Goal: Obtain resource: Obtain resource

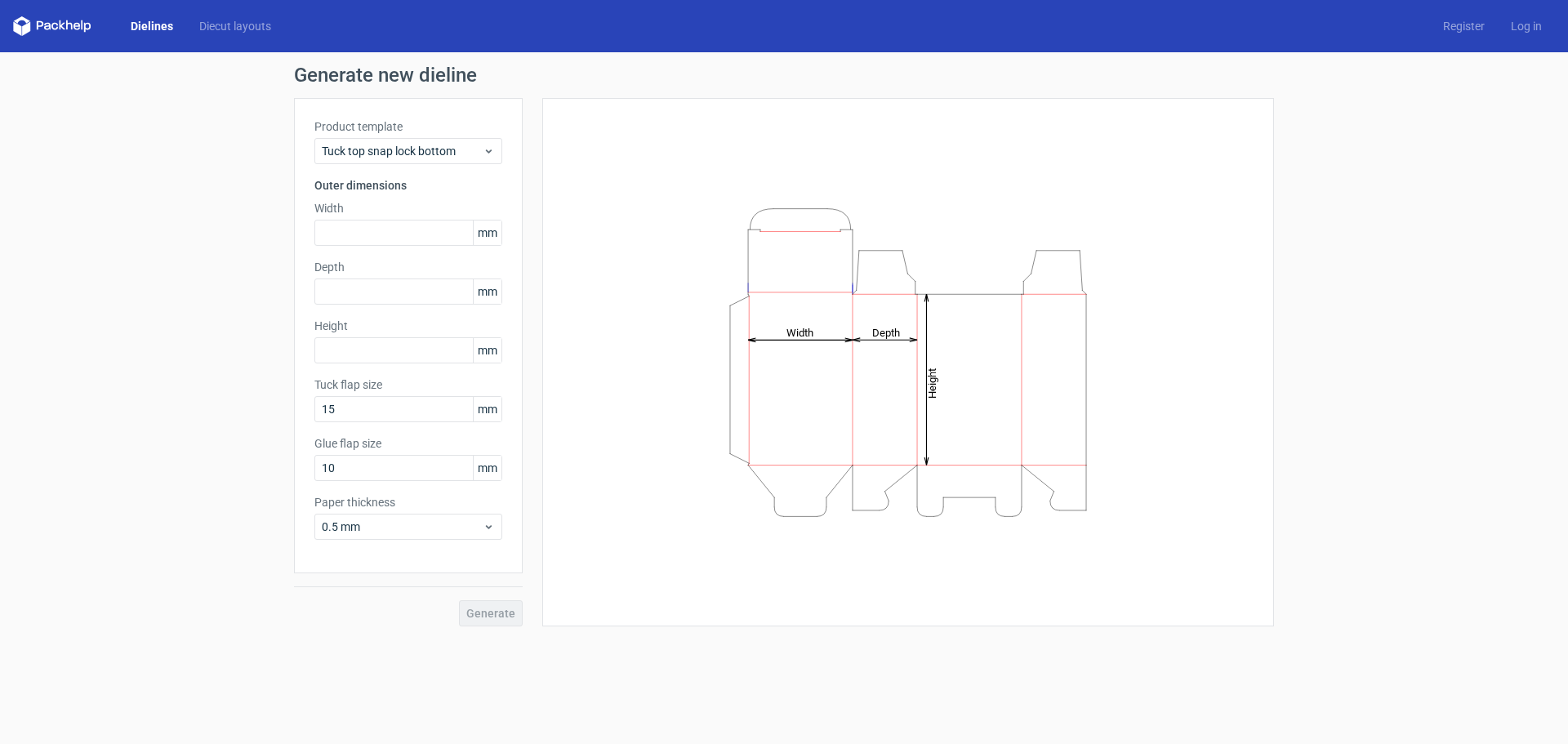
click at [241, 149] on div "Generate new dieline Product template Tuck top snap lock bottom Outer dimension…" at bounding box center [784, 345] width 1568 height 587
click at [435, 234] on input "text" at bounding box center [409, 233] width 188 height 26
click at [221, 36] on div "Dielines Diecut layouts Register Log in" at bounding box center [784, 26] width 1568 height 52
click at [227, 27] on link "Diecut layouts" at bounding box center [235, 26] width 98 height 16
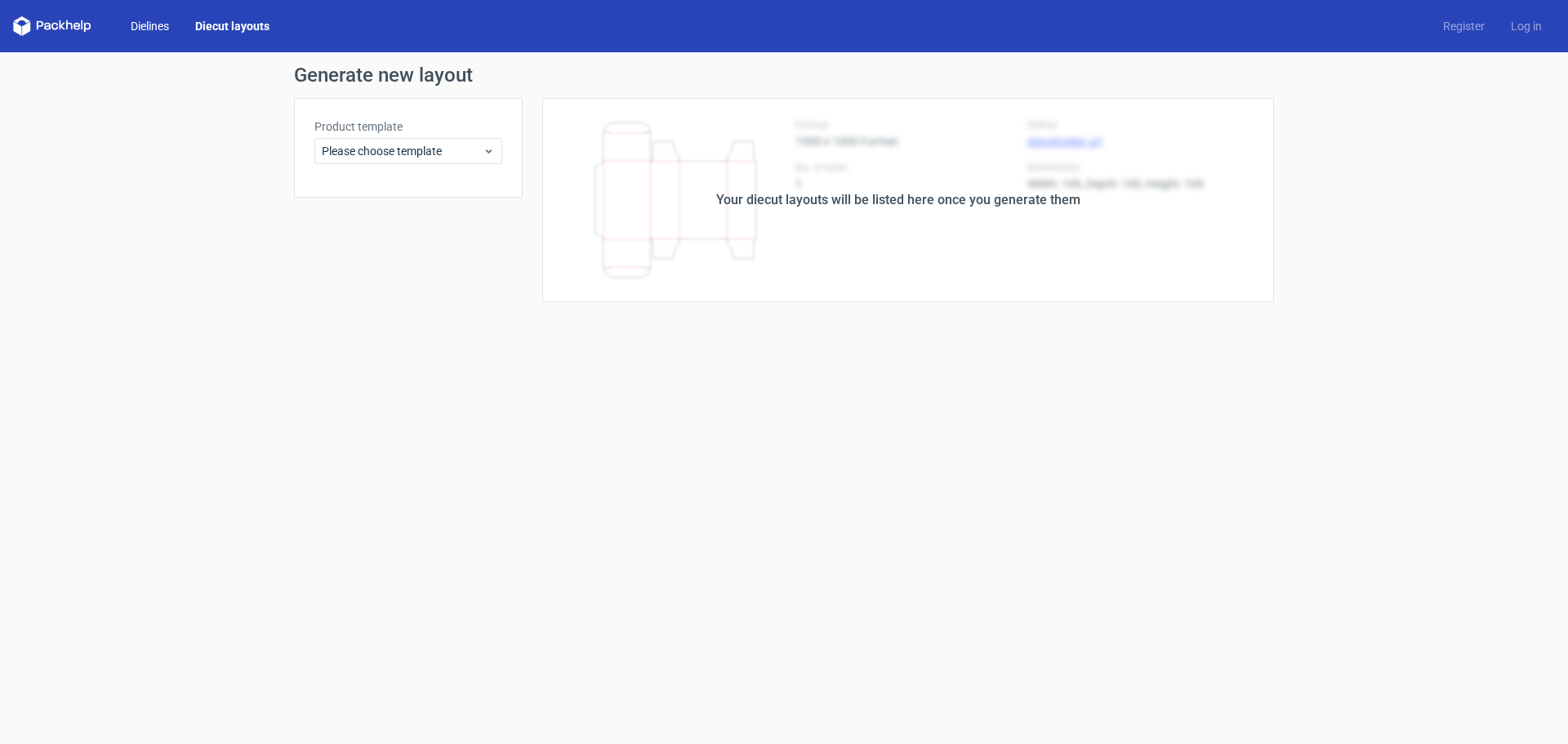
click at [156, 19] on link "Dielines" at bounding box center [150, 26] width 65 height 16
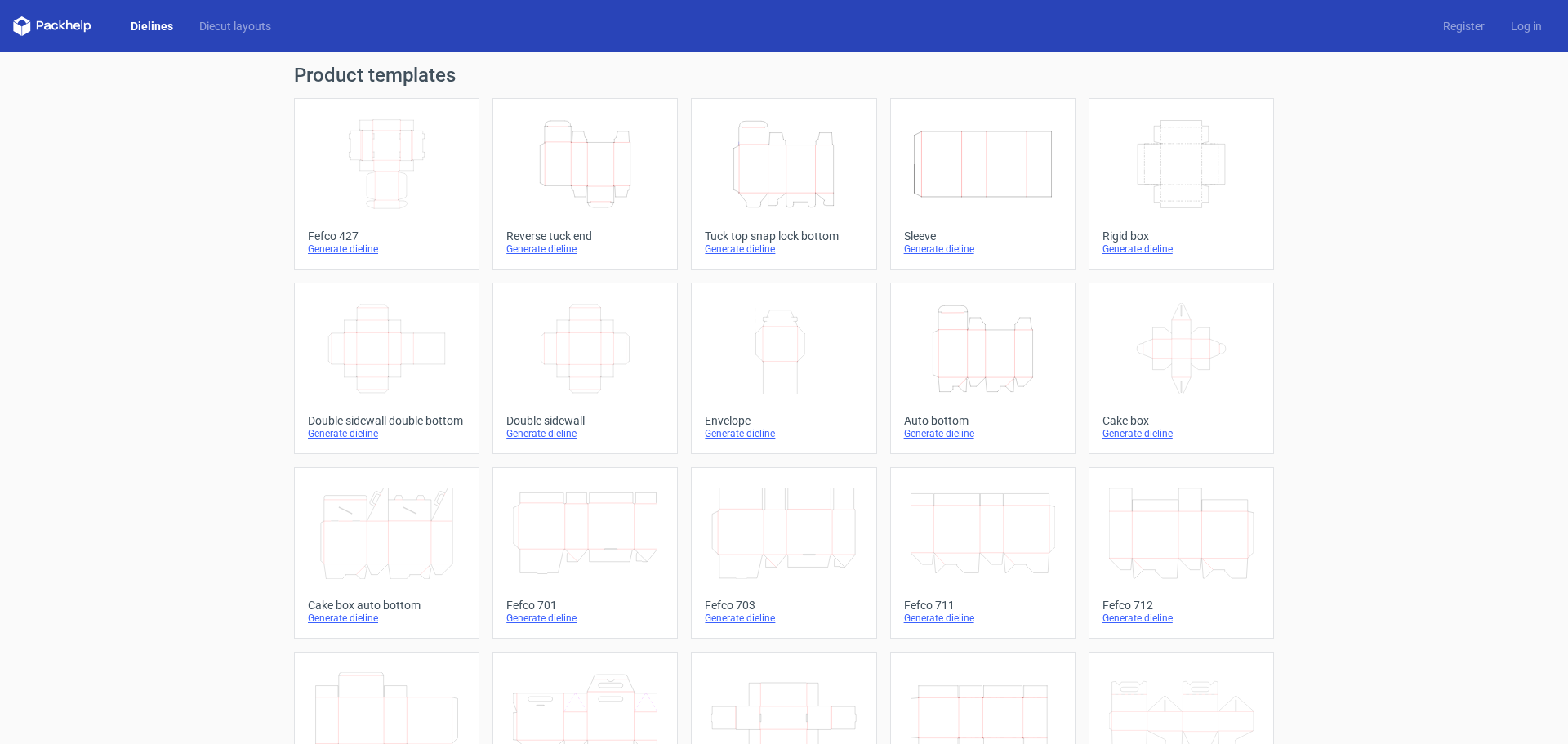
click at [61, 24] on icon at bounding box center [52, 26] width 78 height 20
click at [632, 196] on icon "Height Depth Width" at bounding box center [585, 164] width 145 height 91
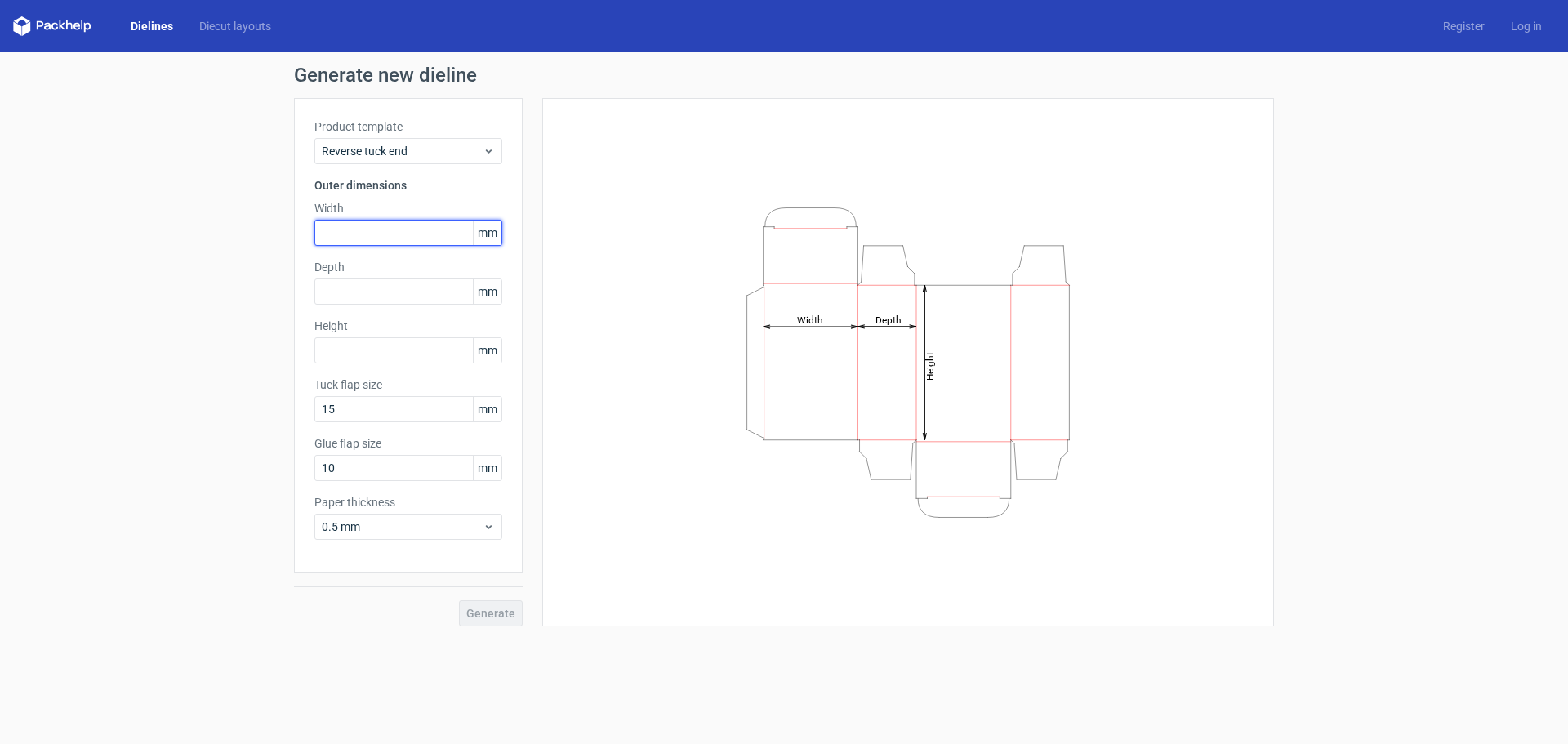
click at [366, 235] on input "text" at bounding box center [409, 233] width 188 height 26
drag, startPoint x: 349, startPoint y: 238, endPoint x: 438, endPoint y: 247, distance: 89.5
click at [349, 238] on input "text" at bounding box center [409, 233] width 188 height 26
paste input "45"
type input "55"
